Goal: Task Accomplishment & Management: Manage account settings

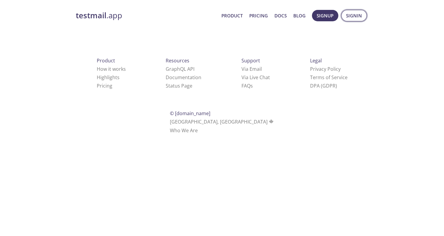
click at [360, 13] on span "Signin" at bounding box center [354, 16] width 16 height 8
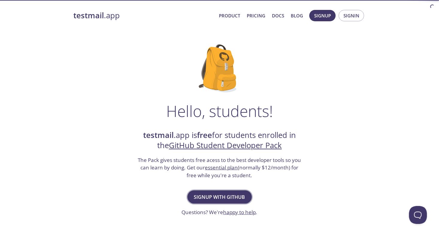
click at [212, 195] on span "Signup with GitHub" at bounding box center [219, 197] width 51 height 8
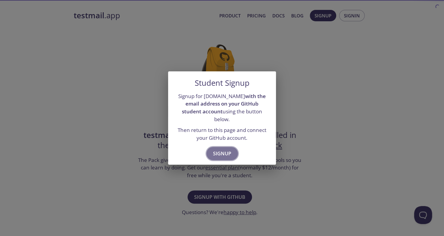
click at [223, 152] on span "Signup" at bounding box center [222, 153] width 18 height 8
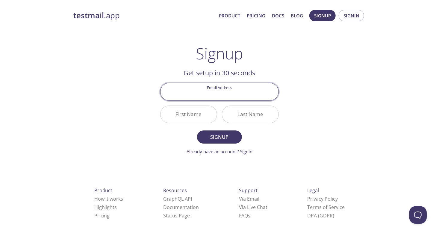
click at [219, 90] on input "Email Address" at bounding box center [220, 91] width 118 height 17
drag, startPoint x: 311, startPoint y: 135, endPoint x: 302, endPoint y: 132, distance: 9.9
click at [311, 135] on div "testmail .app Product Pricing Docs Blog Signup Signin Signup Get setup in 30 se…" at bounding box center [219, 143] width 307 height 275
click at [249, 151] on link "Already have an account? Signin" at bounding box center [220, 151] width 66 height 6
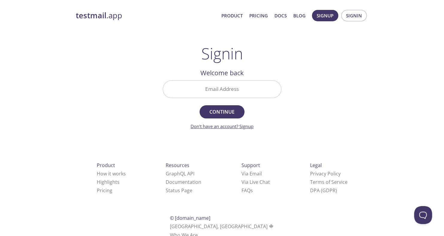
click at [248, 125] on link "Don't have an account? Signup" at bounding box center [222, 126] width 63 height 6
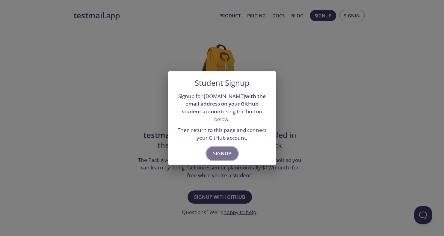
click at [221, 149] on span "Signup" at bounding box center [222, 153] width 18 height 8
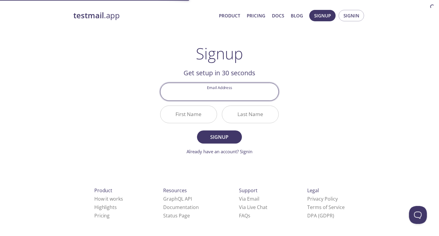
drag, startPoint x: 220, startPoint y: 85, endPoint x: 215, endPoint y: 93, distance: 9.4
click at [220, 86] on input "Email Address" at bounding box center [220, 91] width 118 height 17
type input "[EMAIL_ADDRESS][DOMAIN_NAME]"
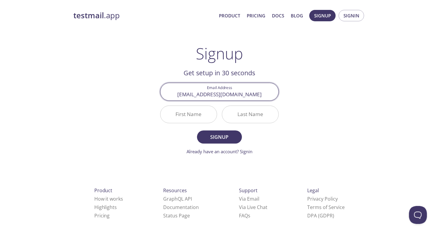
click at [186, 115] on input "First Name" at bounding box center [189, 114] width 56 height 17
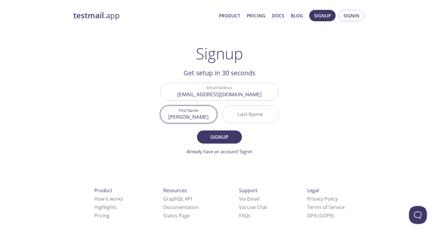
type input "[PERSON_NAME]"
click at [250, 111] on input "Last Name" at bounding box center [250, 114] width 56 height 17
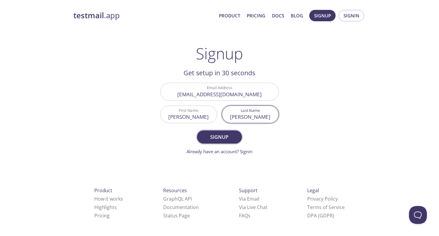
type input "[PERSON_NAME]"
click at [221, 137] on span "Signup" at bounding box center [220, 137] width 32 height 8
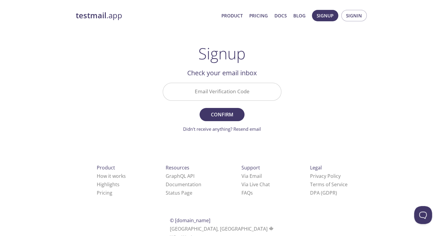
click at [224, 87] on input "Email Verification Code" at bounding box center [222, 91] width 118 height 17
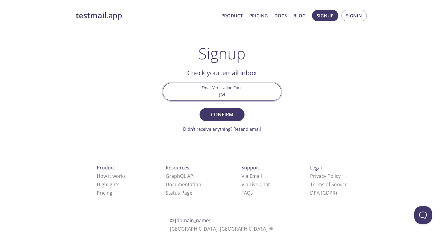
type input "J"
type input "JMR7HYU"
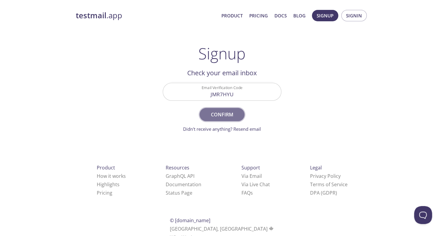
click at [226, 113] on span "Confirm" at bounding box center [222, 114] width 32 height 8
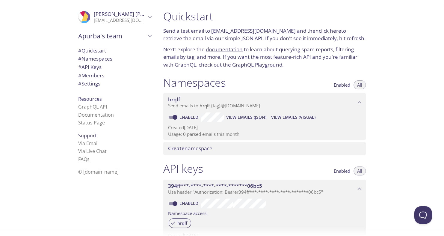
click at [345, 85] on span "Enabled" at bounding box center [342, 85] width 16 height 0
click at [362, 84] on button "All" at bounding box center [359, 84] width 12 height 9
click at [293, 117] on span "View Emails (Visual)" at bounding box center [293, 117] width 44 height 7
click at [212, 146] on span "Create namespace" at bounding box center [190, 148] width 44 height 7
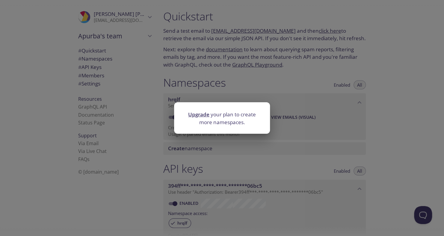
click at [201, 114] on link "Upgrade" at bounding box center [198, 114] width 21 height 7
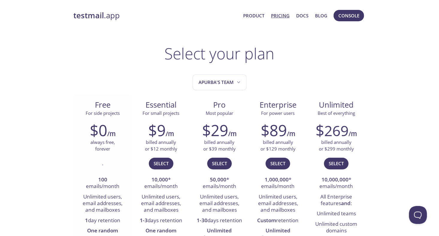
scroll to position [40, 0]
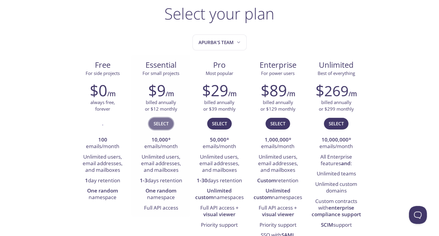
click at [165, 125] on span "Select" at bounding box center [161, 124] width 15 height 8
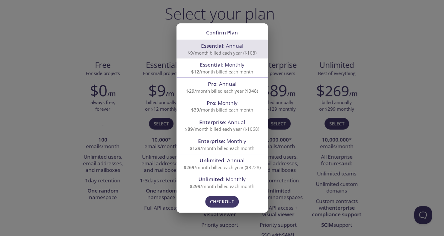
click at [353, 41] on div "Confirm Plan Essential : Annual $9 /month billed each year ($108) Essential : M…" at bounding box center [222, 118] width 444 height 236
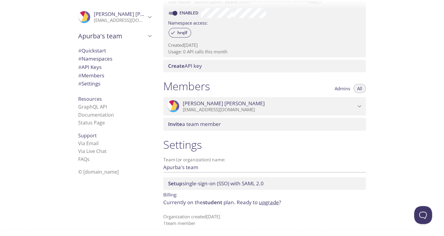
scroll to position [70, 0]
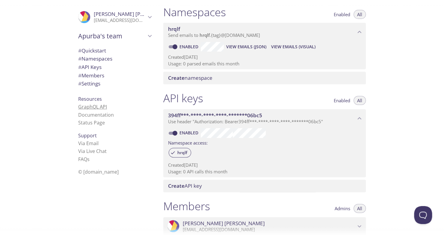
click at [91, 104] on link "GraphQL API" at bounding box center [92, 106] width 29 height 7
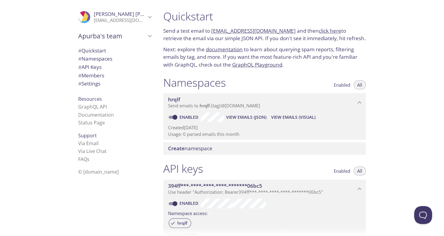
click at [146, 35] on icon "Apurba's team" at bounding box center [150, 36] width 8 height 8
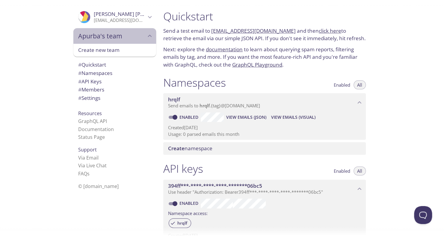
click at [146, 35] on icon "Apurba's team" at bounding box center [150, 36] width 8 height 8
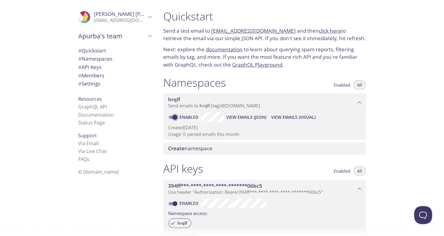
click at [177, 118] on input "Enabled" at bounding box center [175, 117] width 22 height 7
click at [174, 118] on input "Disabled" at bounding box center [170, 117] width 22 height 7
checkbox input "true"
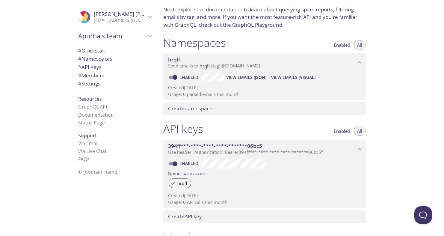
scroll to position [120, 0]
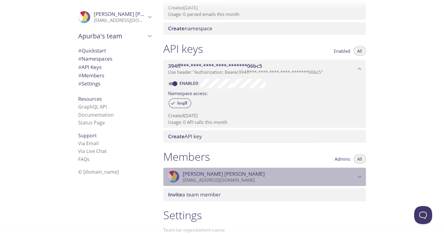
click at [356, 175] on icon "Apurba Roy" at bounding box center [360, 177] width 8 height 8
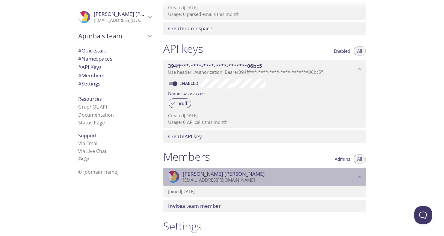
click at [356, 175] on icon "Apurba Roy" at bounding box center [360, 177] width 8 height 8
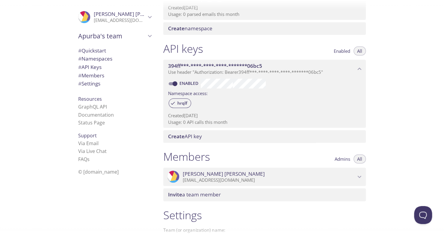
click at [84, 18] on icon "Apurba Roy" at bounding box center [82, 18] width 28 height 9
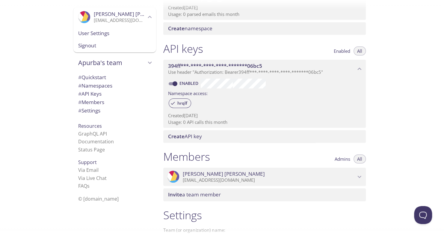
click at [88, 34] on span "User Settings" at bounding box center [114, 33] width 73 height 8
